Goal: Task Accomplishment & Management: Contribute content

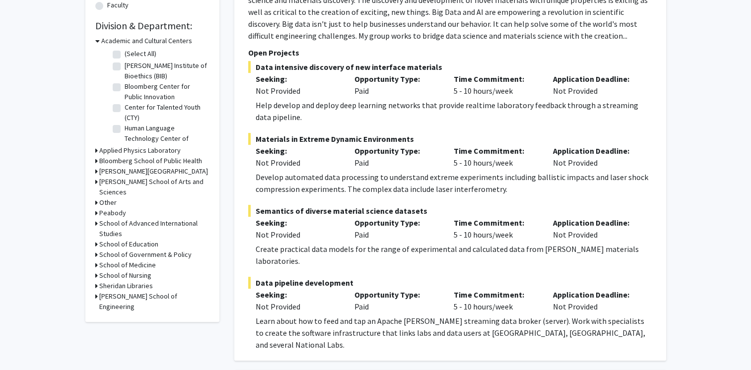
scroll to position [298, 0]
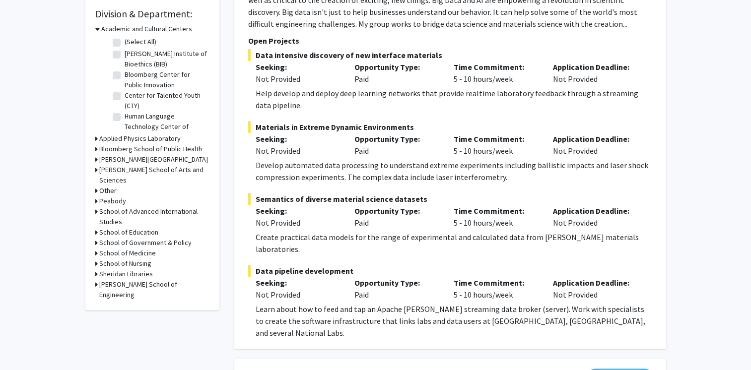
click at [168, 150] on h3 "Bloomberg School of Public Health" at bounding box center [150, 149] width 103 height 10
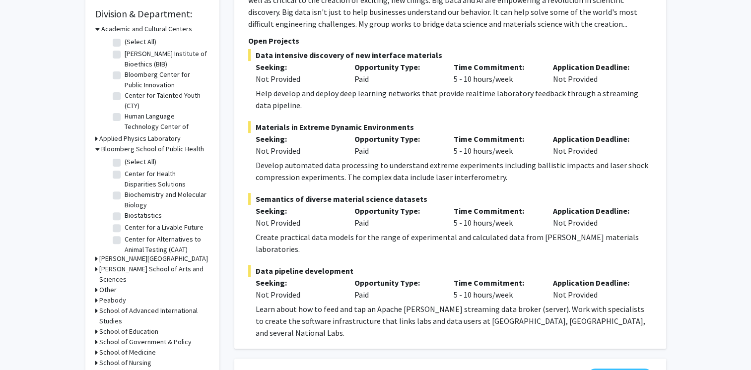
click at [148, 227] on label "Center for a Livable Future" at bounding box center [164, 227] width 79 height 10
click at [131, 227] on input "Center for a Livable Future" at bounding box center [128, 225] width 6 height 6
checkbox input "true"
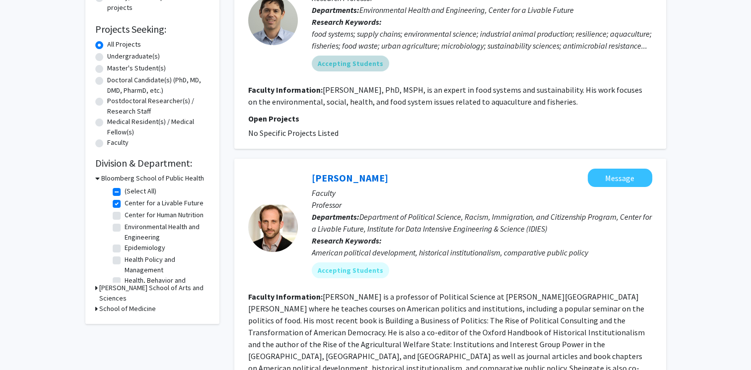
scroll to position [149, 0]
click at [106, 58] on div "Undergraduate(s)" at bounding box center [152, 57] width 114 height 12
click at [107, 58] on label "Undergraduate(s)" at bounding box center [133, 56] width 53 height 10
click at [107, 57] on input "Undergraduate(s)" at bounding box center [110, 54] width 6 height 6
radio input "true"
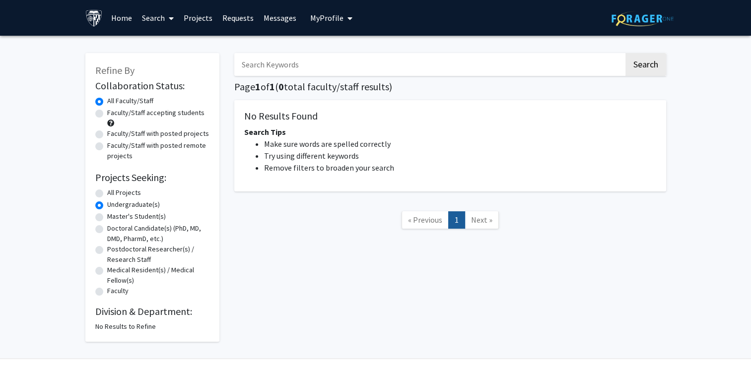
click at [107, 135] on label "Faculty/Staff with posted projects" at bounding box center [158, 134] width 102 height 10
click at [107, 135] on input "Faculty/Staff with posted projects" at bounding box center [110, 132] width 6 height 6
radio input "true"
click at [111, 19] on link "Home" at bounding box center [121, 17] width 31 height 35
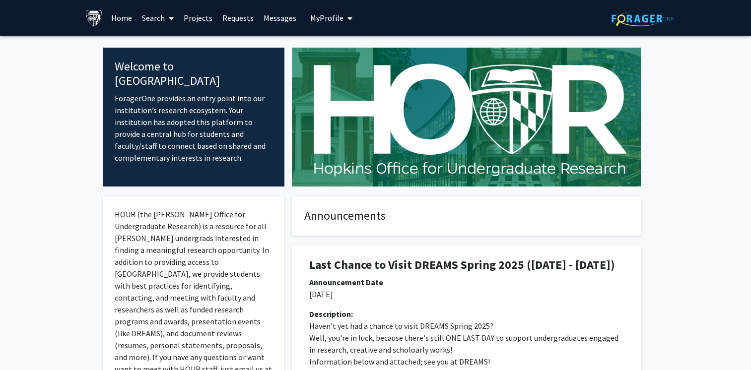
click at [190, 13] on link "Projects" at bounding box center [198, 17] width 39 height 35
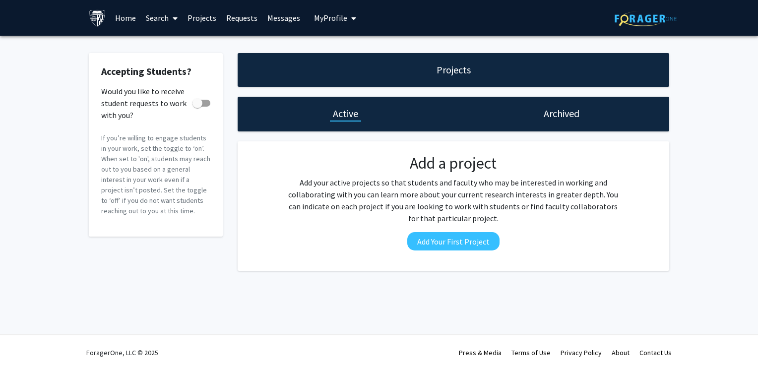
click at [354, 21] on button "My Profile" at bounding box center [335, 18] width 48 height 36
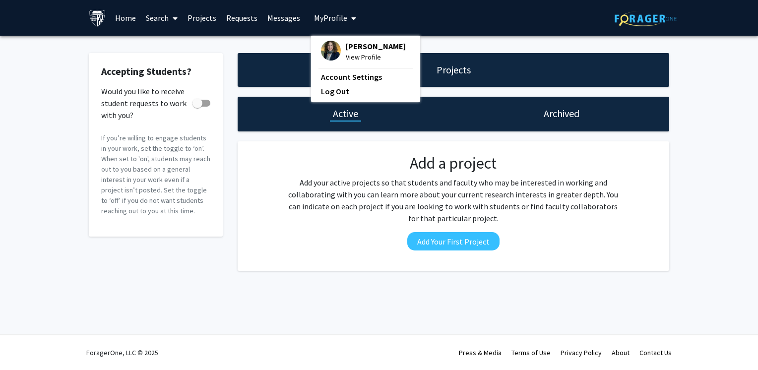
click at [355, 46] on span "[PERSON_NAME]" at bounding box center [376, 46] width 60 height 11
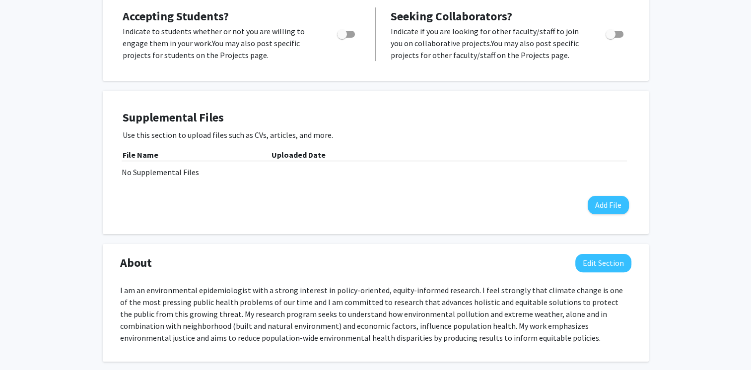
scroll to position [9, 0]
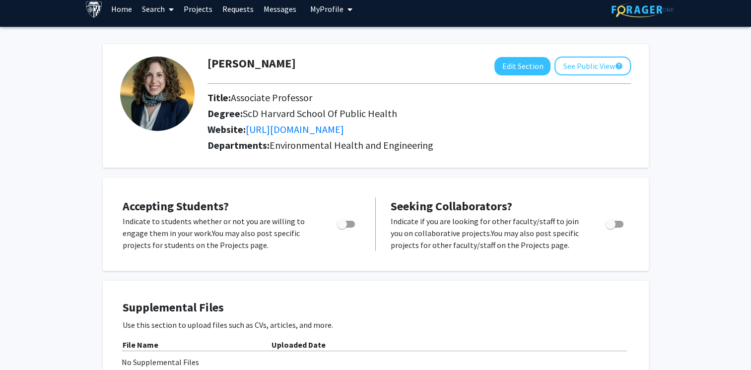
click at [121, 15] on link "Home" at bounding box center [121, 9] width 31 height 35
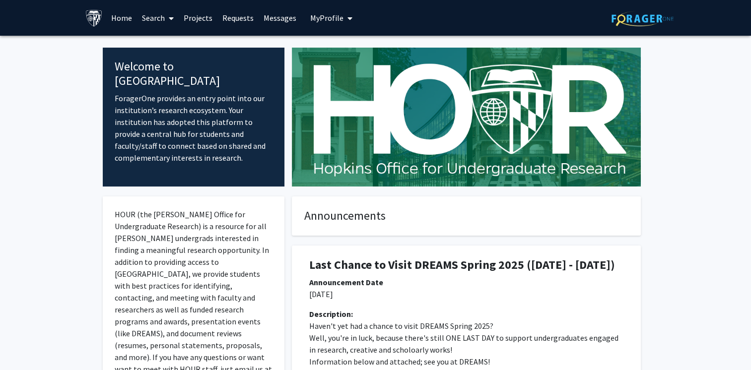
click at [189, 14] on link "Projects" at bounding box center [198, 17] width 39 height 35
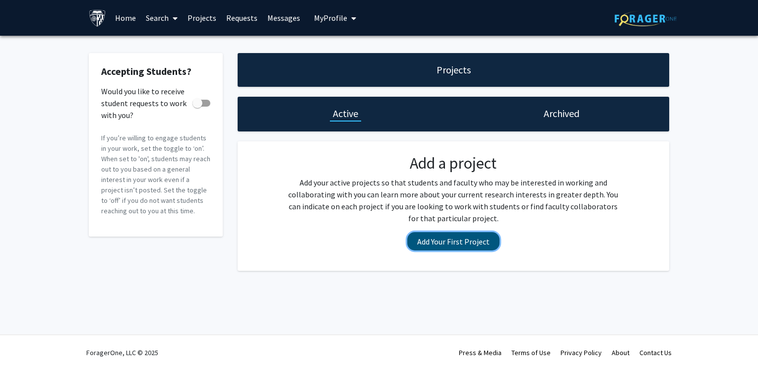
click at [477, 236] on button "Add Your First Project" at bounding box center [453, 241] width 92 height 18
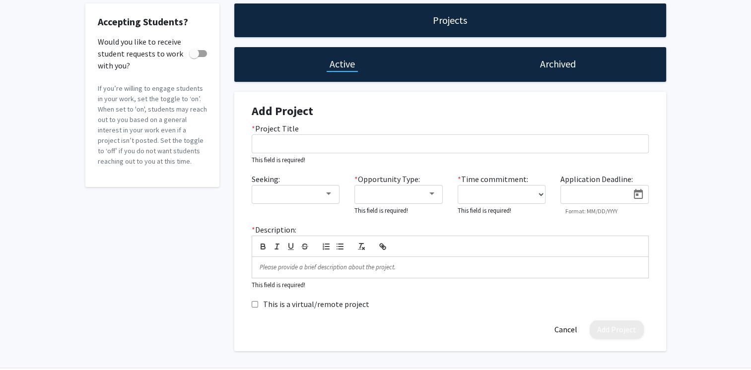
scroll to position [82, 0]
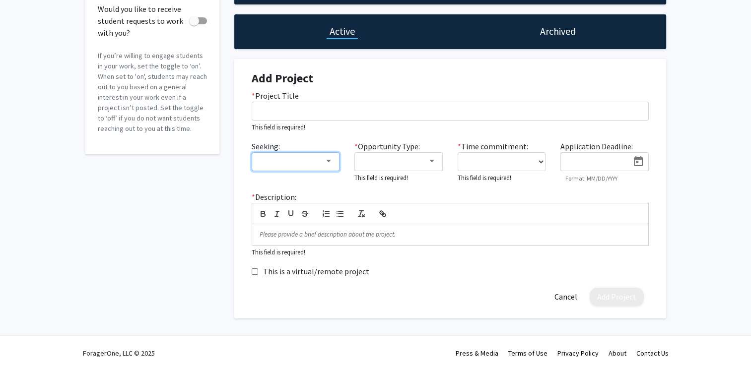
click at [326, 158] on div at bounding box center [328, 161] width 9 height 8
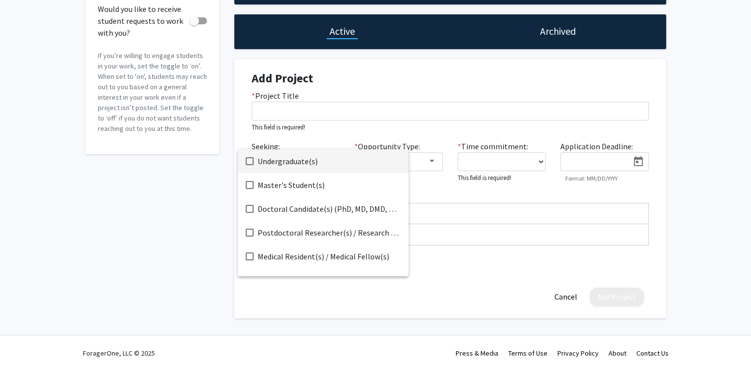
click at [318, 162] on span "Undergraduate(s)" at bounding box center [329, 161] width 143 height 24
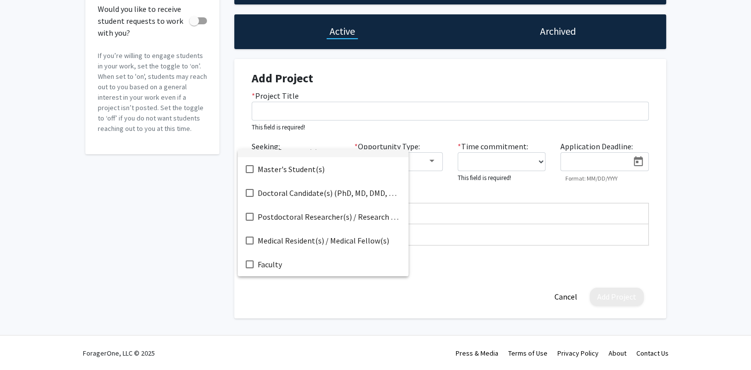
scroll to position [0, 0]
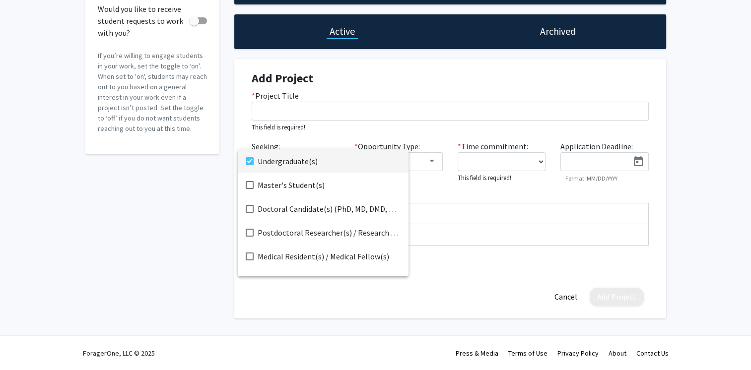
click at [428, 190] on div at bounding box center [375, 185] width 751 height 370
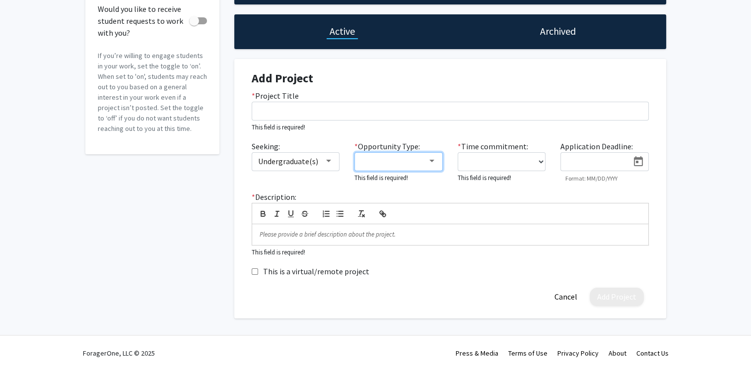
click at [434, 162] on div at bounding box center [431, 161] width 9 height 8
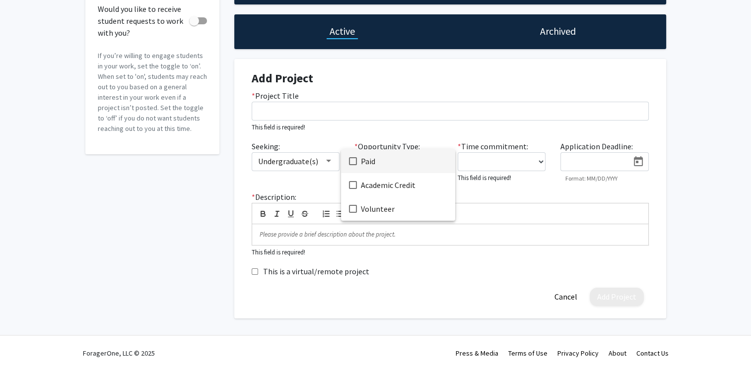
click at [370, 159] on span "Paid" at bounding box center [404, 161] width 86 height 24
click at [516, 201] on div at bounding box center [375, 185] width 751 height 370
click at [507, 148] on label "* Time commitment:" at bounding box center [493, 146] width 70 height 12
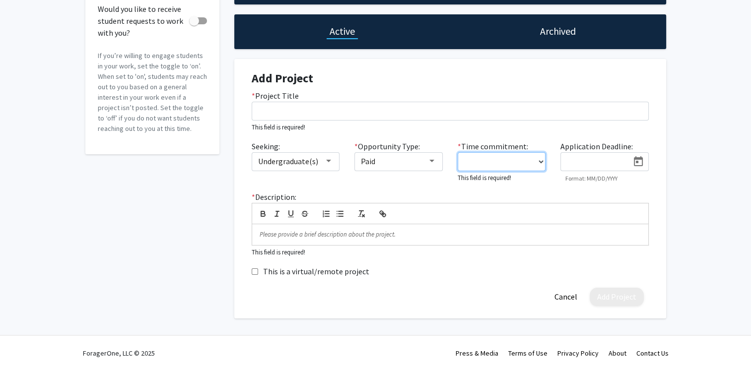
click at [507, 152] on select "0 - 5 hours/week 5 - 10 hours/week 10 - 15 hours/week 15 - 20 hours/week 20 - 3…" at bounding box center [502, 161] width 88 height 19
click at [504, 162] on select "0 - 5 hours/week 5 - 10 hours/week 10 - 15 hours/week 15 - 20 hours/week 20 - 3…" at bounding box center [502, 161] width 88 height 19
click at [403, 190] on div "Seeking: Undergraduate(s) * Opportunity Type: Paid * Time commitment: 0 - 5 hou…" at bounding box center [450, 165] width 412 height 51
click at [294, 279] on form "Add Project * Project Title This field is required! Seeking: Undergraduate(s) *…" at bounding box center [450, 188] width 397 height 235
click at [266, 273] on label "This is a virtual/remote project" at bounding box center [316, 272] width 106 height 12
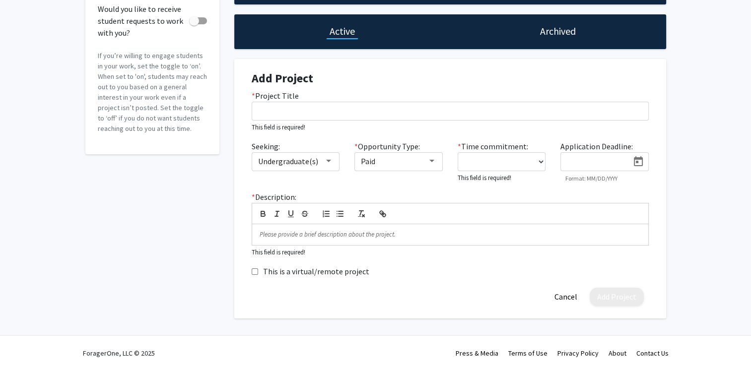
click at [258, 273] on input "This is a virtual/remote project" at bounding box center [255, 271] width 6 height 6
checkbox input "true"
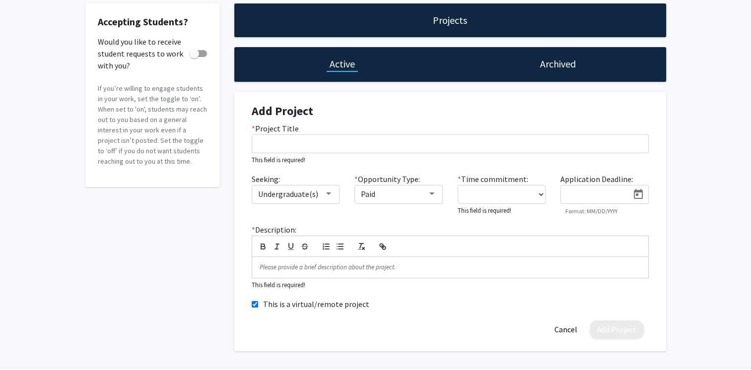
scroll to position [82, 0]
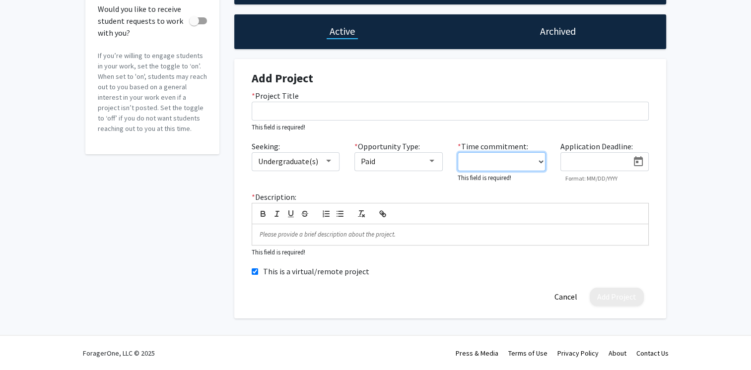
click at [543, 162] on select "0 - 5 hours/week 5 - 10 hours/week 10 - 15 hours/week 15 - 20 hours/week 20 - 3…" at bounding box center [502, 161] width 88 height 19
